Goal: Task Accomplishment & Management: Complete application form

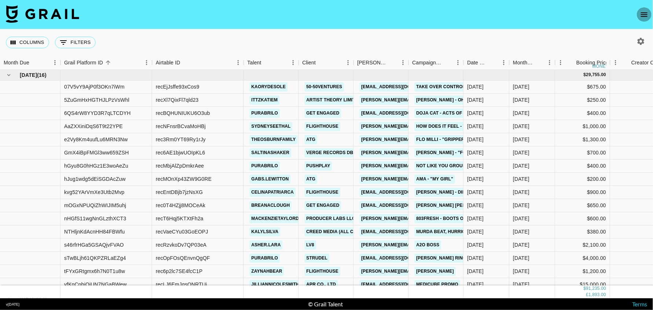
click at [645, 12] on icon "open drawer" at bounding box center [644, 14] width 9 height 9
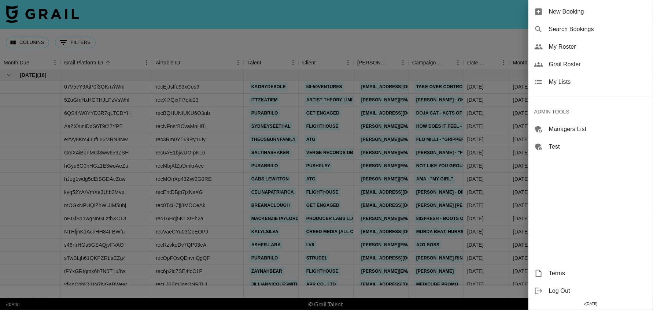
click at [569, 8] on span "New Booking" at bounding box center [598, 11] width 98 height 9
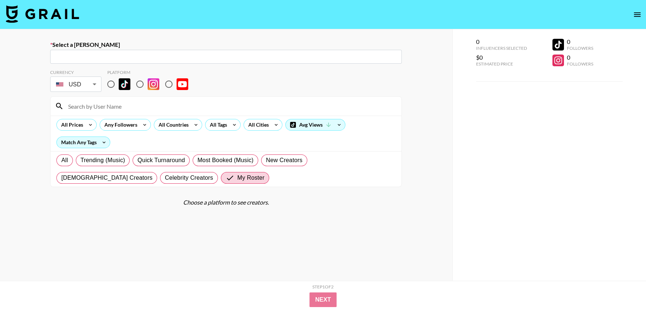
click at [291, 54] on input "text" at bounding box center [226, 57] width 343 height 8
click at [170, 60] on input "text" at bounding box center [226, 57] width 343 height 8
paste input "[PERSON_NAME][EMAIL_ADDRESS][DOMAIN_NAME]"
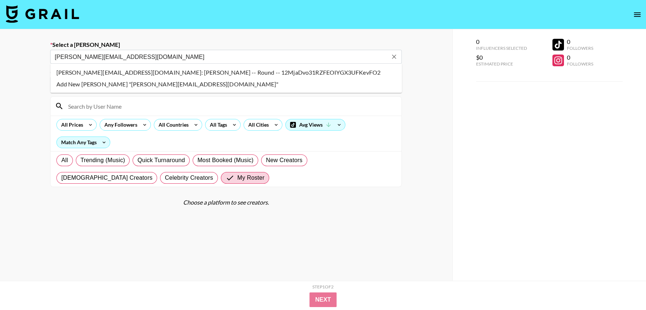
click at [160, 71] on li "tanvi@thisisround.com: Tanvi Rajvanshi -- Round -- 12MjaDvo31RZFEOIYGX3UFKevFO2" at bounding box center [227, 73] width 352 height 12
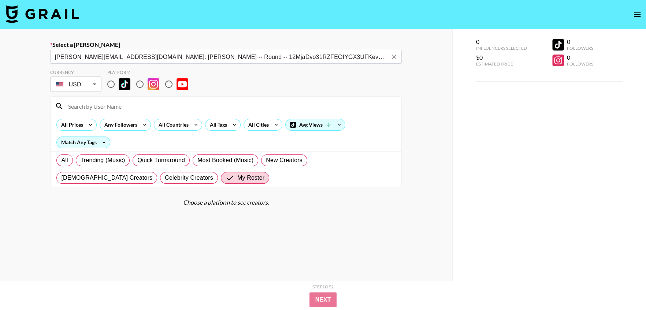
type input "tanvi@thisisround.com: Tanvi Rajvanshi -- Round -- 12MjaDvo31RZFEOIYGX3UFKevFO2"
click at [113, 84] on input "radio" at bounding box center [110, 84] width 15 height 15
radio input "true"
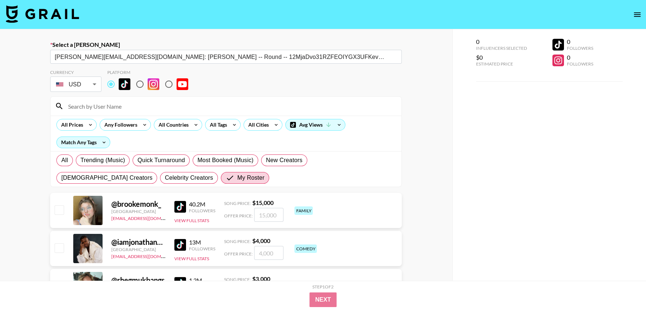
click at [151, 103] on input at bounding box center [230, 106] width 333 height 12
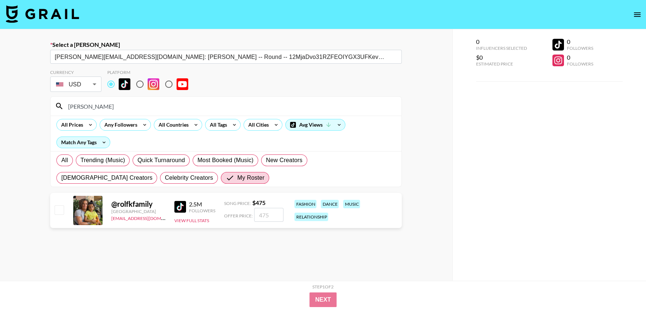
type input "rolf"
click at [57, 210] on input "checkbox" at bounding box center [59, 210] width 9 height 9
checkbox input "true"
type input "475"
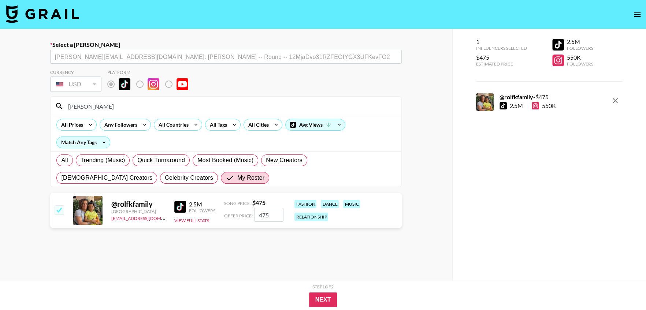
click at [58, 210] on input "checkbox" at bounding box center [59, 210] width 9 height 9
checkbox input "false"
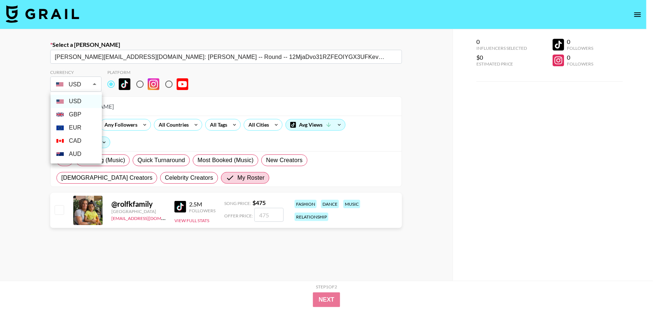
click at [80, 84] on body "Select a Booker tanvi@thisisround.com: Tanvi Rajvanshi -- Round -- 12MjaDvo31RZ…" at bounding box center [326, 181] width 653 height 362
click at [77, 113] on li "GBP" at bounding box center [76, 114] width 51 height 13
type input "GBP"
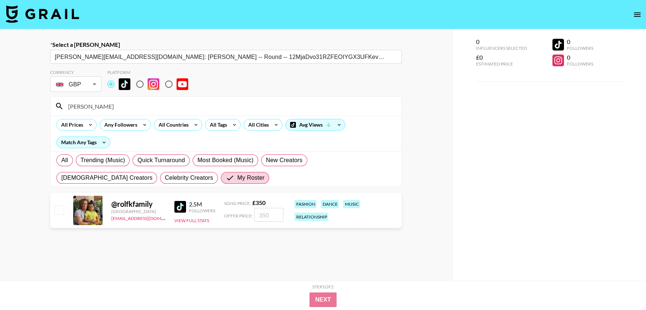
click at [61, 210] on input "checkbox" at bounding box center [59, 210] width 9 height 9
checkbox input "true"
type input "350"
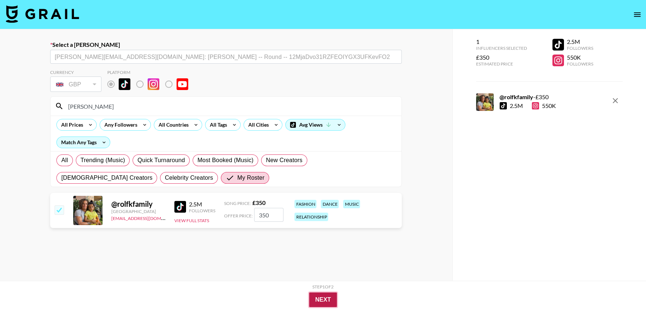
click at [322, 303] on button "Next" at bounding box center [323, 300] width 28 height 15
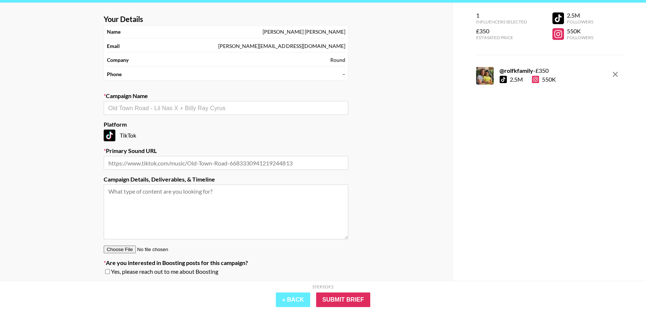
scroll to position [35, 0]
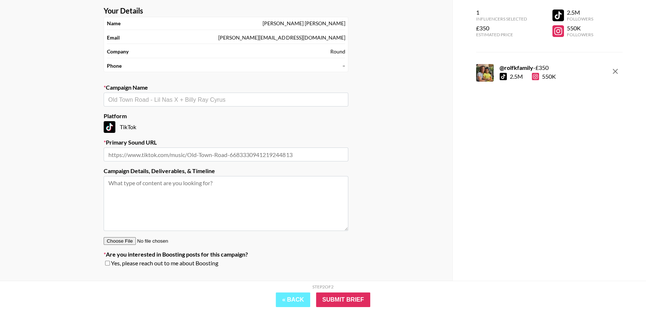
click at [132, 152] on input "text" at bounding box center [226, 155] width 245 height 14
paste input "https://www.tiktok.com/music/forever-7509825817833114385"
type input "https://www.tiktok.com/music/forever-7509825817833114385"
click at [311, 113] on label "Platform" at bounding box center [226, 115] width 245 height 7
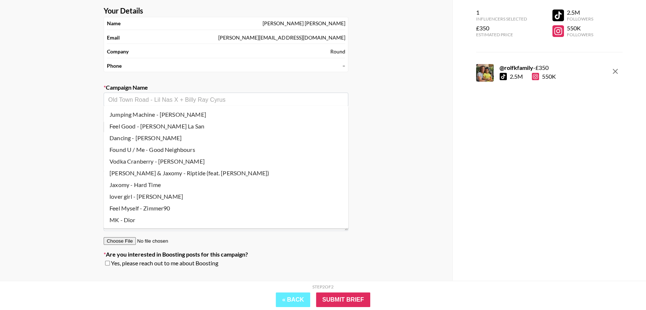
click at [155, 101] on input "text" at bounding box center [226, 100] width 236 height 8
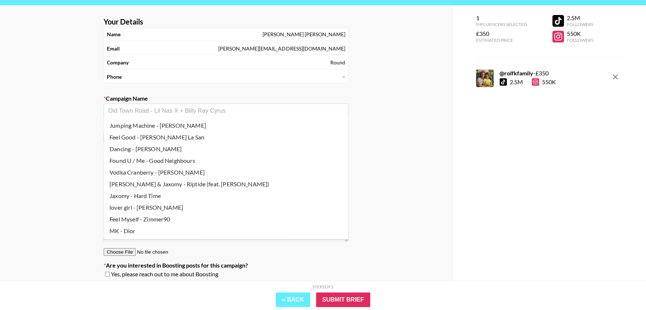
scroll to position [19, 0]
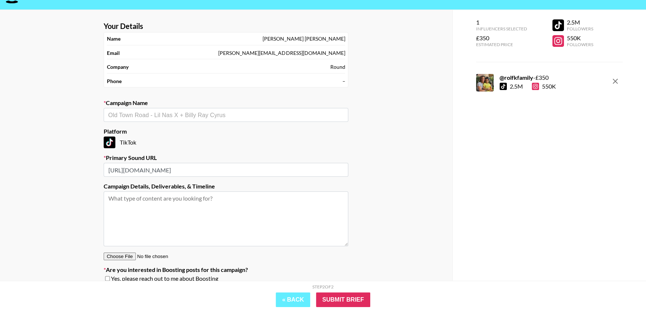
click at [156, 112] on input "text" at bounding box center [226, 115] width 236 height 8
paste input "Forever - Ckay 🎵"
click at [159, 127] on li "Add New Campaign: "Forever - Ckay"" at bounding box center [226, 130] width 245 height 12
type input "Forever - Ckay"
click at [347, 303] on input "Submit Brief" at bounding box center [343, 300] width 54 height 15
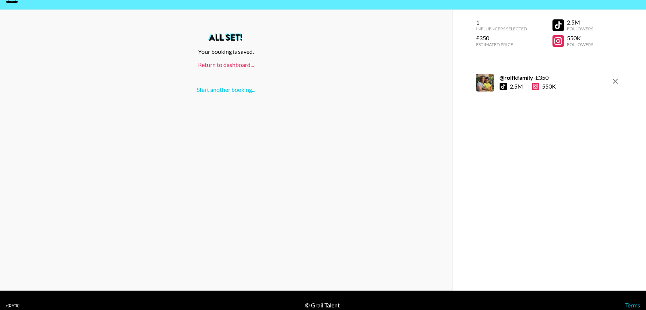
click at [216, 67] on link "Return to dashboard..." at bounding box center [226, 64] width 56 height 7
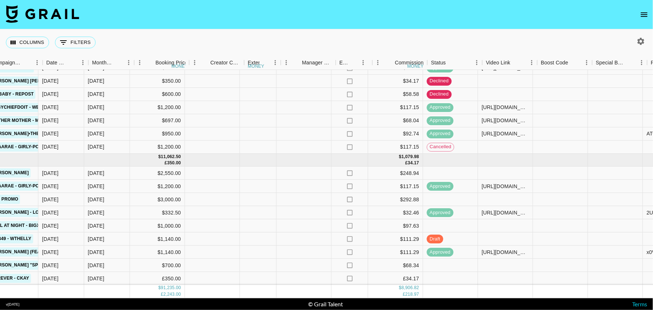
scroll to position [631, 449]
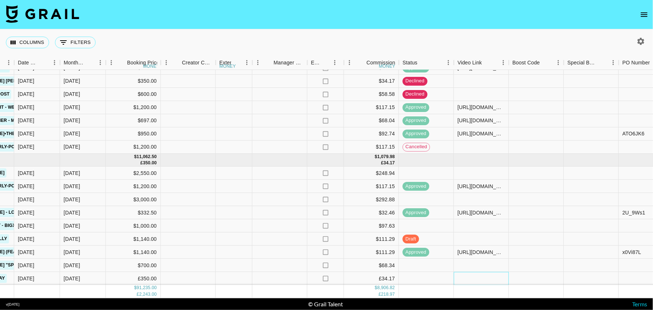
click at [479, 273] on div at bounding box center [481, 279] width 55 height 13
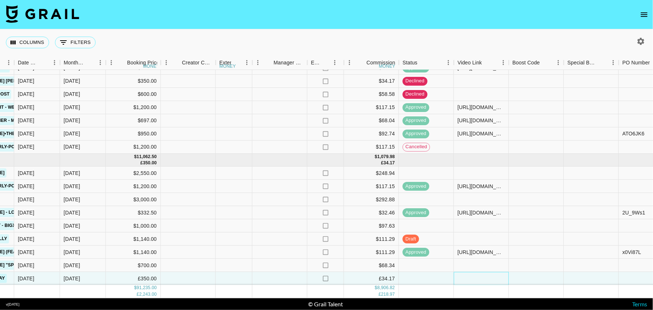
click at [479, 273] on div at bounding box center [481, 279] width 55 height 13
type input "[URL][DOMAIN_NAME]"
click at [530, 286] on div at bounding box center [536, 291] width 55 height 13
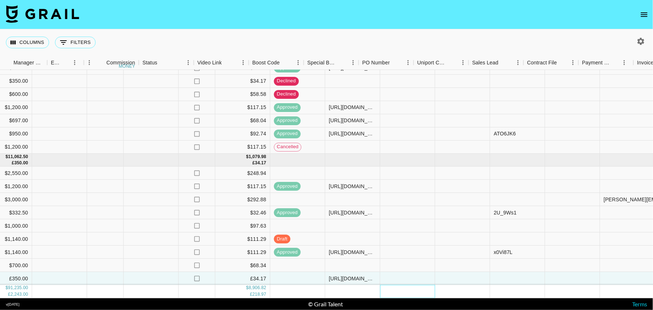
scroll to position [631, 781]
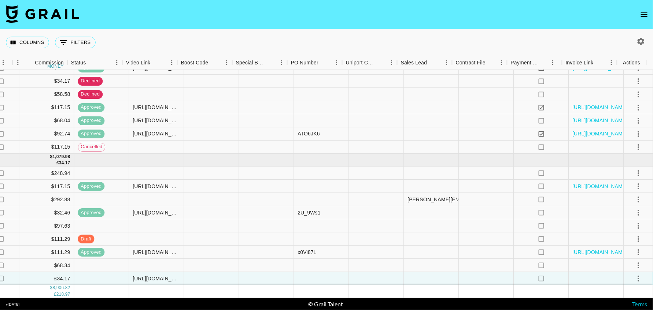
click at [634, 274] on icon "select merge strategy" at bounding box center [638, 278] width 9 height 9
click at [628, 256] on div "Approve" at bounding box center [623, 256] width 22 height 9
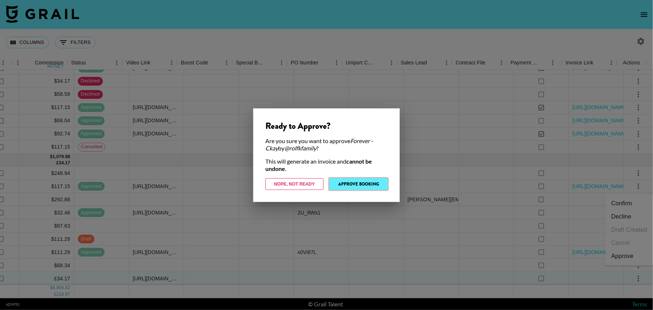
click at [357, 187] on button "Approve Booking" at bounding box center [358, 184] width 58 height 12
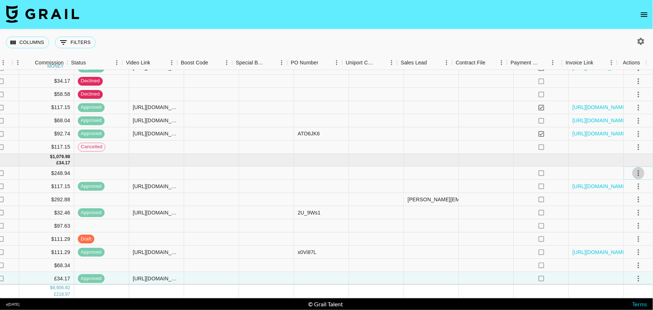
click at [634, 169] on icon "select merge strategy" at bounding box center [638, 173] width 9 height 9
click at [627, 193] on li "Decline" at bounding box center [630, 195] width 48 height 13
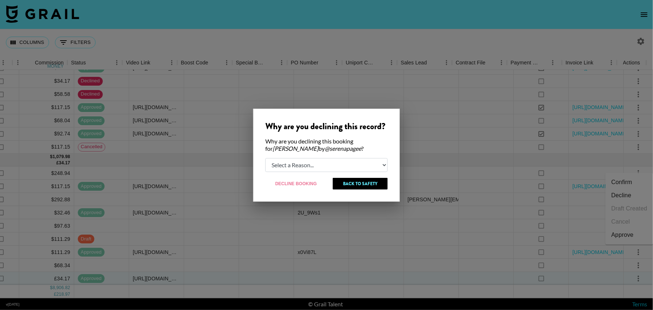
click at [338, 164] on select "Select a Reason... Relogging this deal due to a data issue The [PERSON_NAME] ca…" at bounding box center [326, 165] width 122 height 14
select select "creator_decline"
click at [265, 158] on select "Select a Reason... Relogging this deal due to a data issue The [PERSON_NAME] ca…" at bounding box center [326, 165] width 122 height 14
click at [296, 186] on button "Decline Booking" at bounding box center [296, 184] width 62 height 12
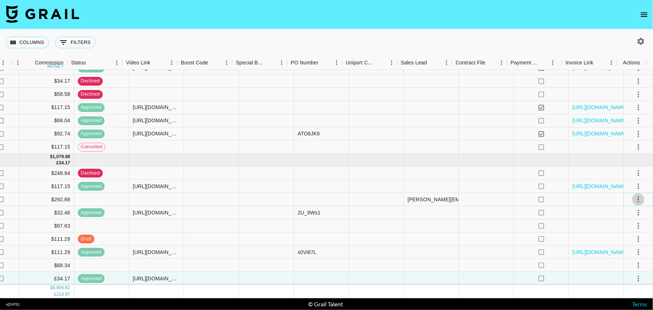
click at [638, 197] on icon "select merge strategy" at bounding box center [638, 200] width 1 height 6
click at [630, 219] on li "Decline" at bounding box center [630, 221] width 48 height 13
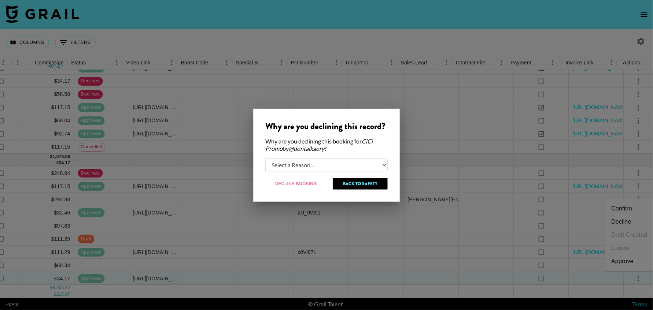
click at [326, 164] on select "Select a Reason... Relogging this deal due to a data issue The [PERSON_NAME] ca…" at bounding box center [326, 165] width 122 height 14
select select "booker_cancel"
click at [265, 158] on select "Select a Reason... Relogging this deal due to a data issue The [PERSON_NAME] ca…" at bounding box center [326, 165] width 122 height 14
click at [308, 184] on button "Decline Booking" at bounding box center [296, 184] width 62 height 12
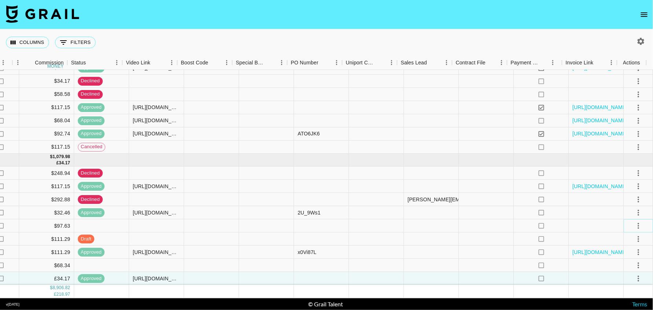
click at [634, 222] on icon "select merge strategy" at bounding box center [638, 226] width 9 height 9
click at [635, 247] on li "Decline" at bounding box center [630, 248] width 48 height 13
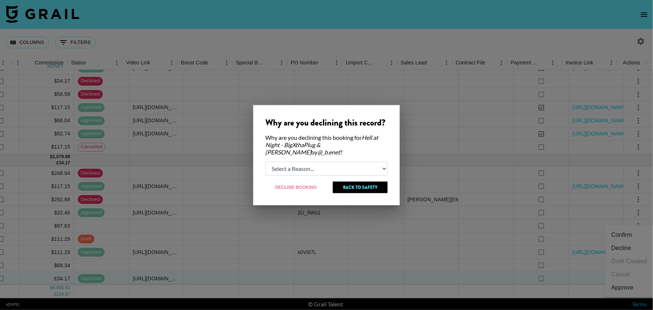
click at [314, 166] on select "Select a Reason... Relogging this deal due to a data issue The [PERSON_NAME] ca…" at bounding box center [326, 169] width 122 height 14
select select "creator_decline"
click at [265, 162] on select "Select a Reason... Relogging this deal due to a data issue The [PERSON_NAME] ca…" at bounding box center [326, 169] width 122 height 14
click at [304, 183] on button "Decline Booking" at bounding box center [296, 188] width 62 height 12
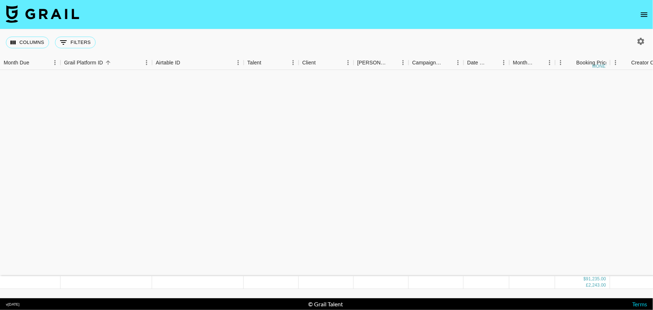
scroll to position [0, 0]
